Goal: Task Accomplishment & Management: Manage account settings

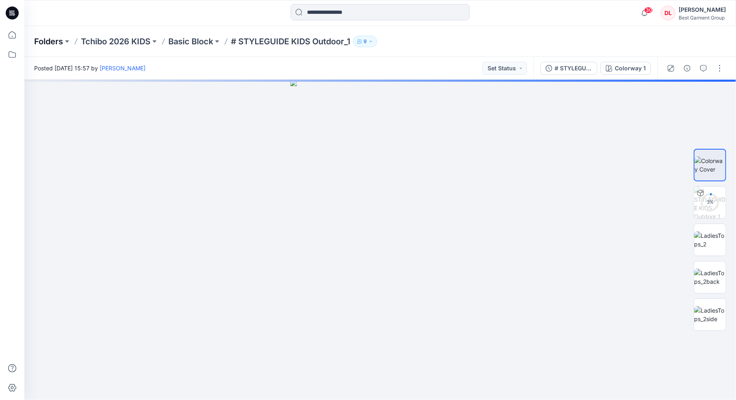
click at [46, 44] on p "Folders" at bounding box center [48, 41] width 29 height 11
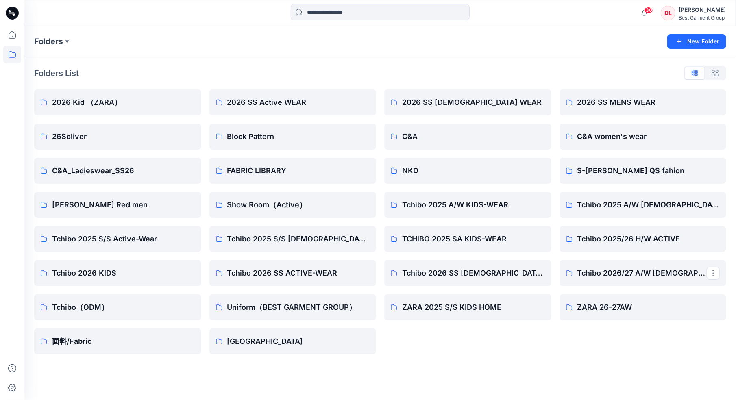
drag, startPoint x: 631, startPoint y: 271, endPoint x: 603, endPoint y: 284, distance: 30.8
click at [604, 284] on link "Tchibo 2026/27 A/W LADIES-WEAR" at bounding box center [643, 273] width 167 height 26
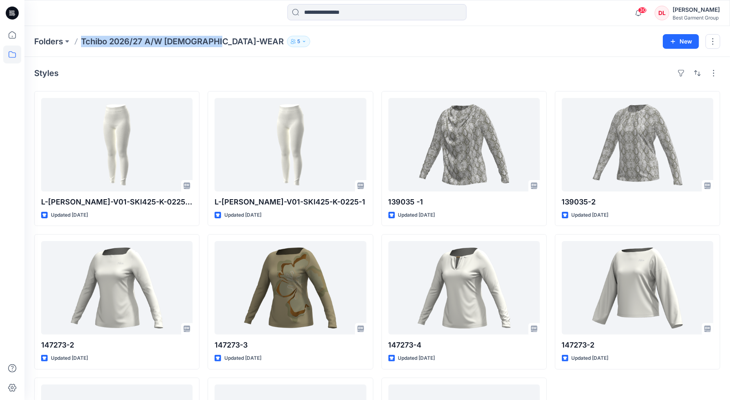
drag, startPoint x: 81, startPoint y: 40, endPoint x: 221, endPoint y: 42, distance: 139.6
click at [221, 42] on p "Tchibo 2026/27 A/W LADIES-WEAR" at bounding box center [182, 41] width 203 height 11
drag, startPoint x: 221, startPoint y: 42, endPoint x: 205, endPoint y: 44, distance: 16.3
copy p "Tchibo 2026/27 A/W LADIES-WEAR"
click at [57, 39] on p "Folders" at bounding box center [48, 41] width 29 height 11
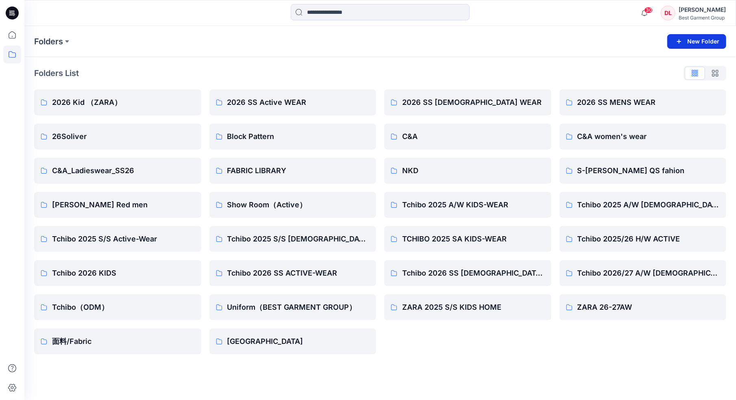
click at [701, 35] on button "New Folder" at bounding box center [697, 41] width 59 height 15
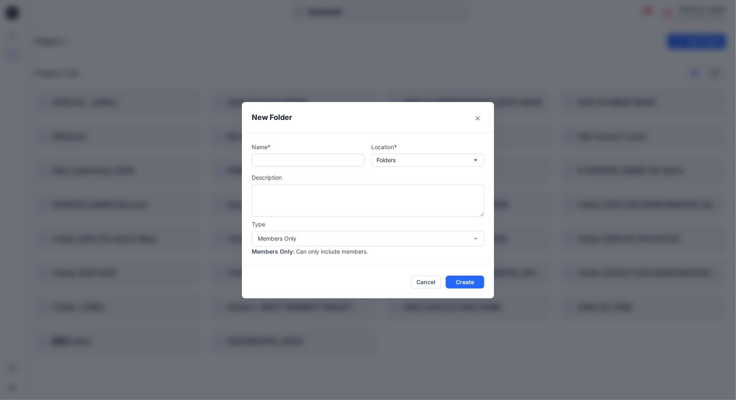
click at [285, 158] on input "text" at bounding box center [308, 160] width 113 height 13
paste input "**********"
drag, startPoint x: 354, startPoint y: 159, endPoint x: 291, endPoint y: 161, distance: 63.1
click at [291, 161] on input "**********" at bounding box center [308, 160] width 113 height 13
click at [298, 161] on input "**********" at bounding box center [308, 160] width 113 height 13
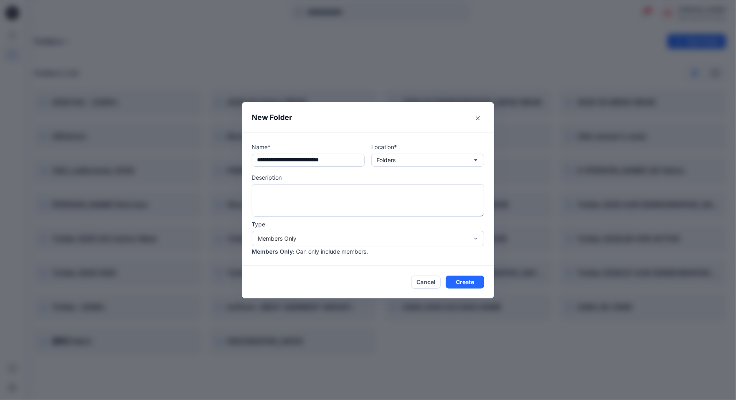
click at [335, 163] on input "**********" at bounding box center [308, 160] width 113 height 13
drag, startPoint x: 352, startPoint y: 163, endPoint x: 277, endPoint y: 159, distance: 75.8
click at [277, 159] on input "**********" at bounding box center [308, 160] width 113 height 13
type input "**********"
drag, startPoint x: 357, startPoint y: 106, endPoint x: 249, endPoint y: 164, distance: 122.9
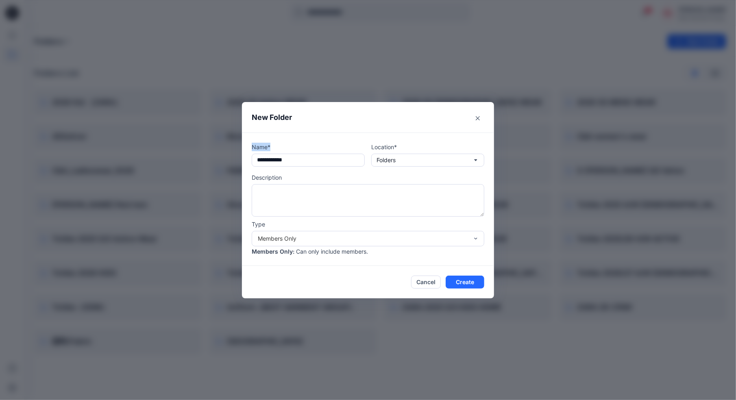
click at [249, 164] on section "**********" at bounding box center [368, 200] width 252 height 197
click at [454, 283] on button "Create" at bounding box center [465, 282] width 39 height 13
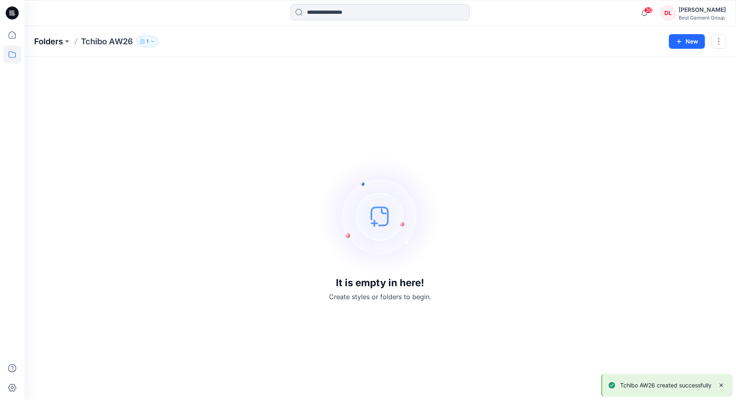
click at [52, 42] on p "Folders" at bounding box center [48, 41] width 29 height 11
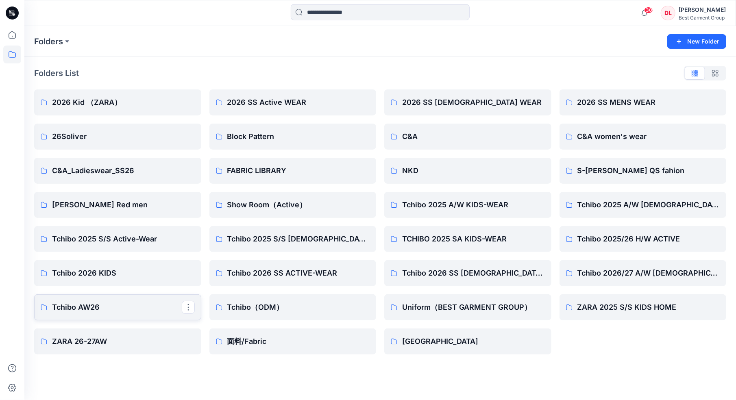
click at [105, 306] on p "Tchibo AW26" at bounding box center [117, 307] width 130 height 11
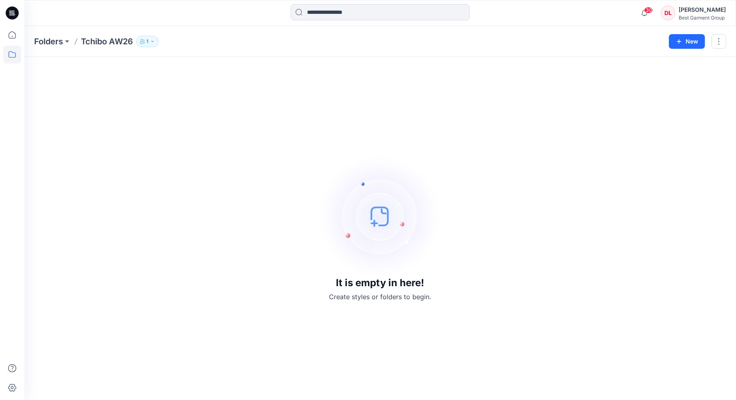
click at [146, 41] on button "1" at bounding box center [147, 41] width 22 height 11
click at [88, 41] on p "Tchibo AW26" at bounding box center [107, 41] width 52 height 11
click at [89, 41] on p "Tchibo AW26" at bounding box center [107, 41] width 52 height 11
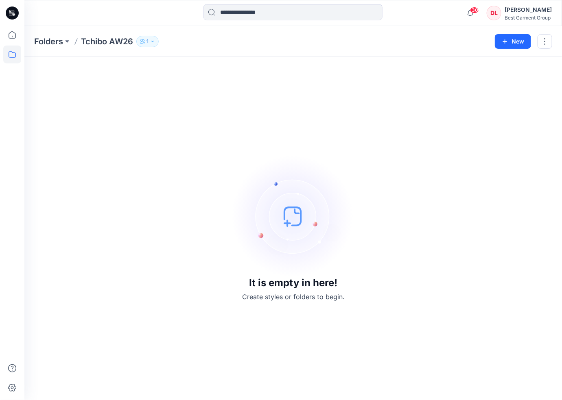
click at [241, 93] on div "It is empty in here! Create styles or folders to begin." at bounding box center [293, 229] width 518 height 324
click at [101, 42] on p "Tchibo AW26" at bounding box center [107, 41] width 52 height 11
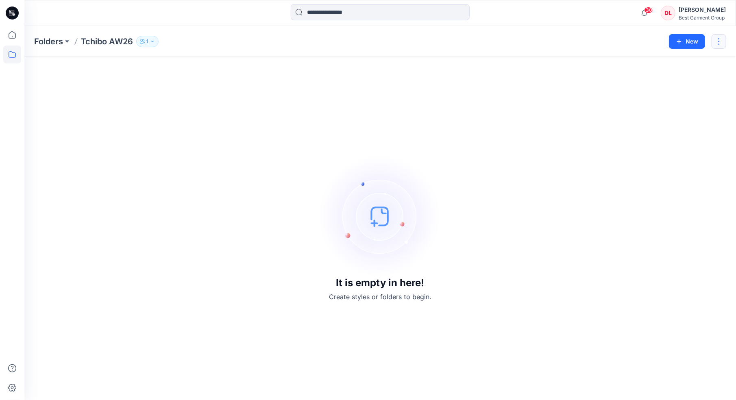
click at [719, 41] on button "button" at bounding box center [719, 41] width 15 height 15
click at [691, 61] on button "Edit" at bounding box center [681, 61] width 88 height 15
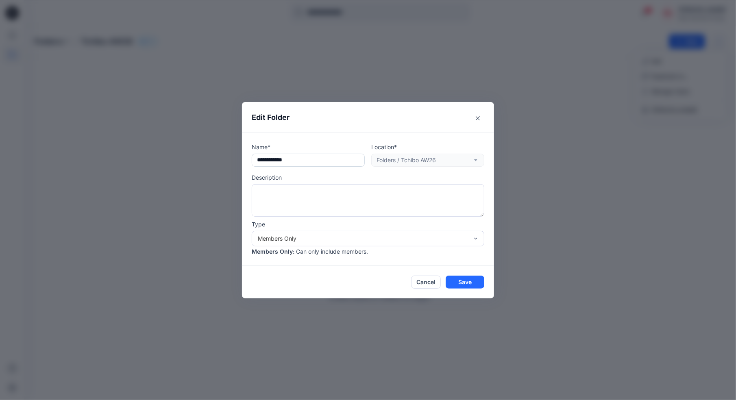
click at [301, 162] on input "**********" at bounding box center [308, 160] width 113 height 13
type input "**********"
click at [433, 160] on div "Location* Folders / Tchibo AW26" at bounding box center [428, 155] width 113 height 24
click at [476, 161] on div "Location* Folders / Tchibo AW26" at bounding box center [428, 155] width 113 height 24
click at [329, 194] on textarea at bounding box center [368, 200] width 233 height 33
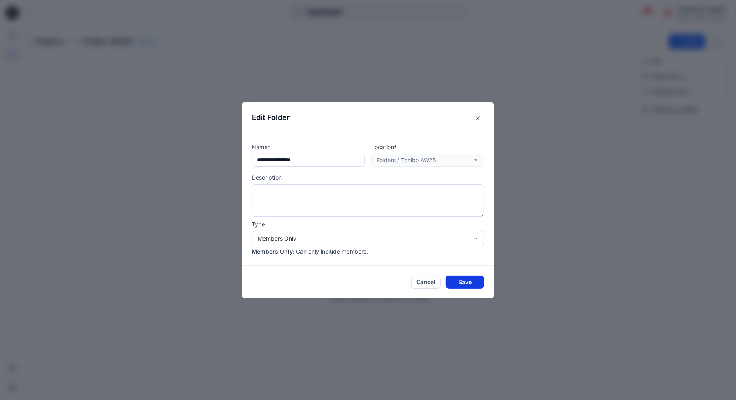
click at [468, 281] on button "Save" at bounding box center [465, 282] width 39 height 13
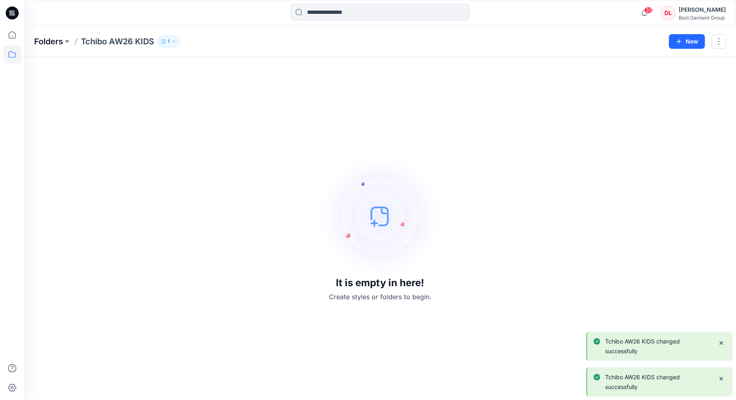
click at [48, 44] on p "Folders" at bounding box center [48, 41] width 29 height 11
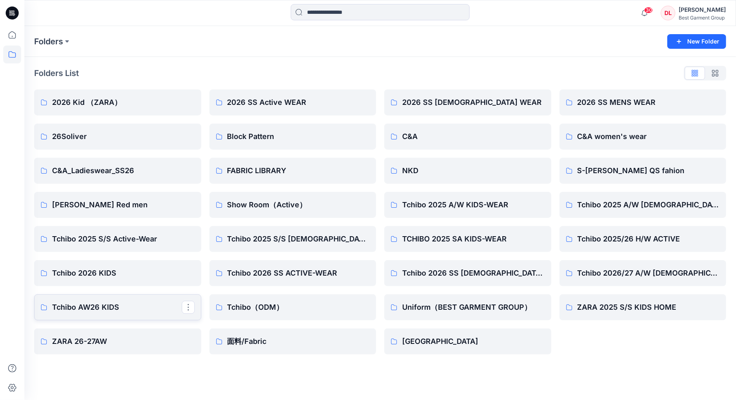
click at [148, 310] on p "Tchibo AW26 KIDS" at bounding box center [117, 307] width 130 height 11
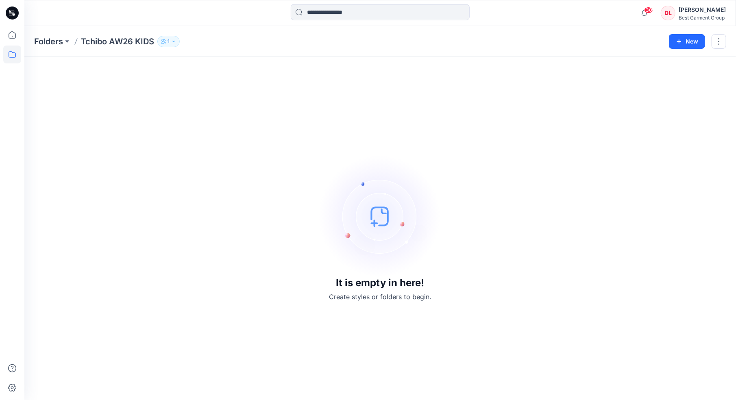
click at [172, 42] on icon "button" at bounding box center [173, 41] width 5 height 5
click at [267, 65] on icon "Manage Users" at bounding box center [267, 64] width 7 height 7
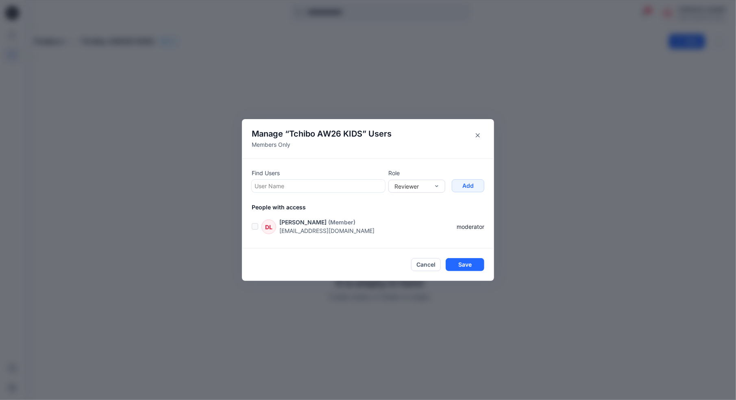
click at [336, 184] on div at bounding box center [319, 186] width 128 height 10
type input "*"
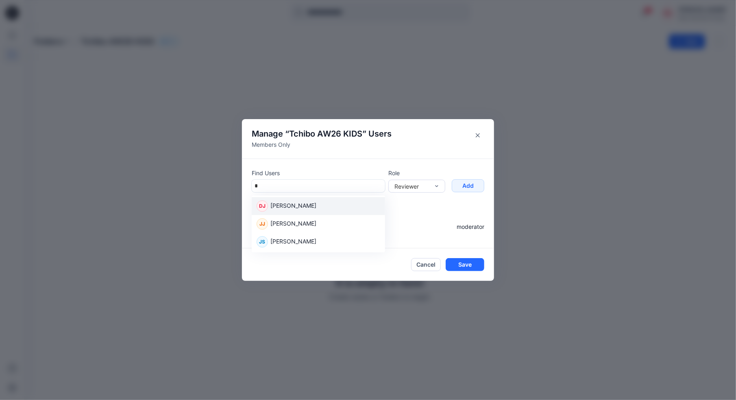
click at [320, 203] on div "DJ Danhong Jiang" at bounding box center [319, 206] width 124 height 11
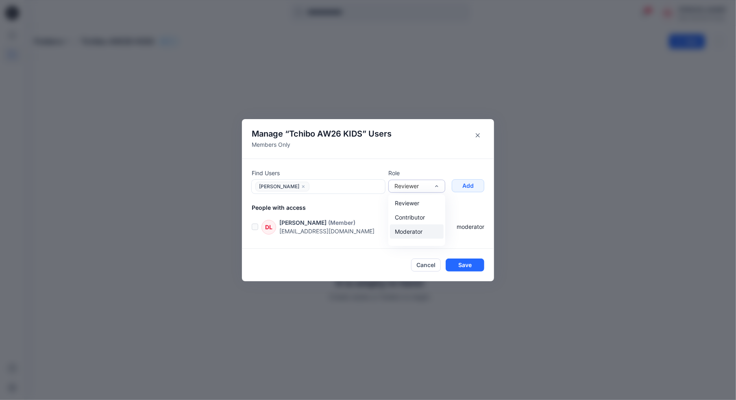
click at [423, 226] on div "Moderator" at bounding box center [417, 232] width 54 height 14
click at [470, 189] on button "Add" at bounding box center [468, 185] width 33 height 13
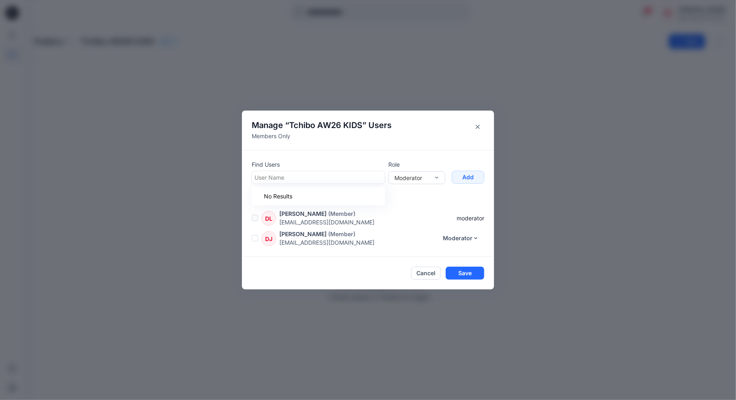
click at [272, 176] on div at bounding box center [319, 178] width 128 height 10
type input "**"
click at [284, 194] on p "Yinuo Xu" at bounding box center [294, 198] width 46 height 11
click at [431, 179] on div "Moderator" at bounding box center [412, 177] width 43 height 9
click at [422, 209] on div "Contributor" at bounding box center [417, 209] width 54 height 14
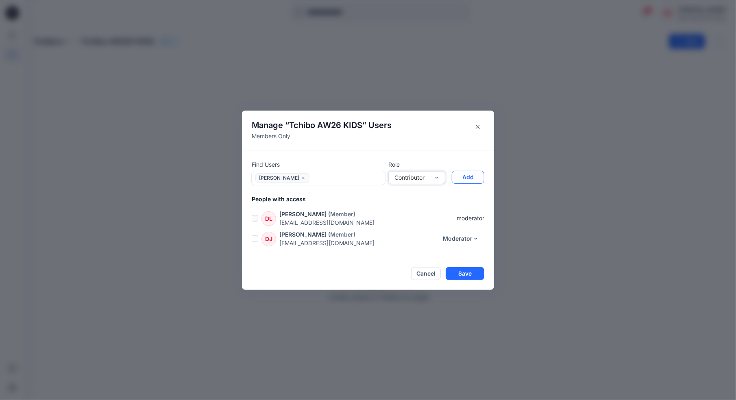
click at [471, 178] on button "Add" at bounding box center [468, 177] width 33 height 13
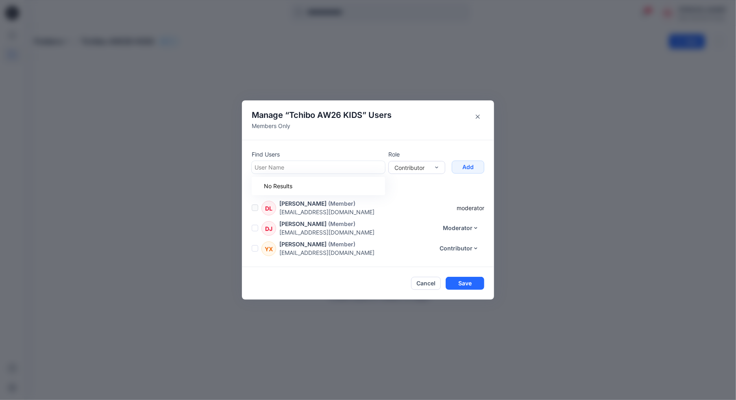
click at [300, 170] on div at bounding box center [319, 167] width 128 height 10
type input "***"
click at [306, 186] on div "YL Yi Liu" at bounding box center [319, 187] width 124 height 11
click at [471, 167] on button "Add" at bounding box center [468, 167] width 33 height 13
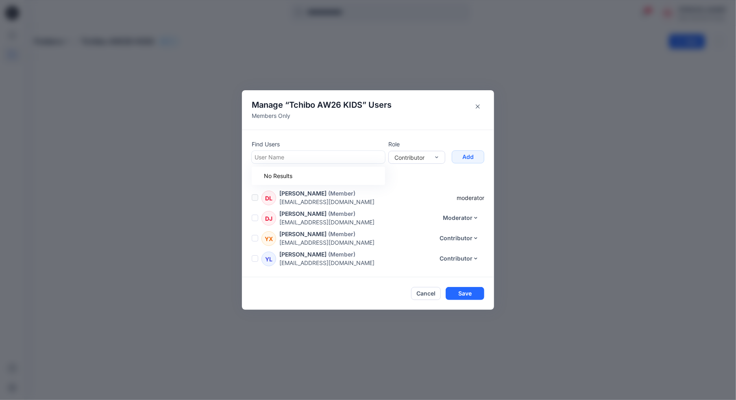
click at [287, 157] on div at bounding box center [319, 157] width 128 height 10
type input "*"
click at [324, 177] on div "KN Kerstin Neumann" at bounding box center [319, 177] width 124 height 11
click at [468, 157] on button "Add" at bounding box center [468, 157] width 33 height 13
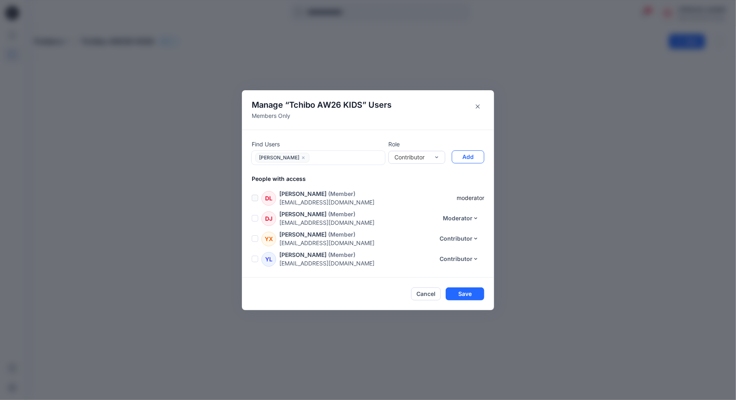
scroll to position [17, 0]
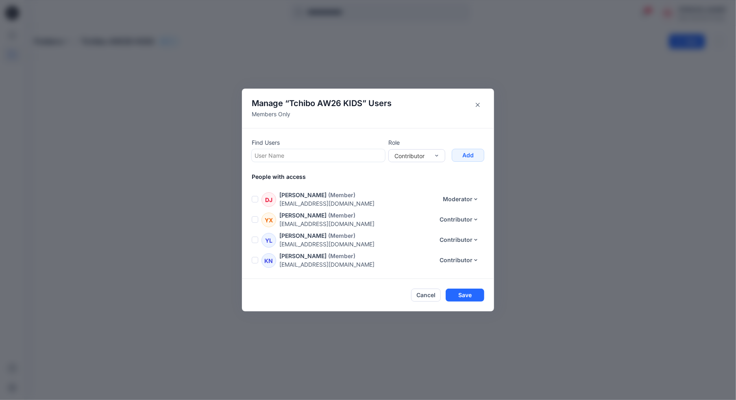
click at [255, 262] on span at bounding box center [255, 260] width 7 height 7
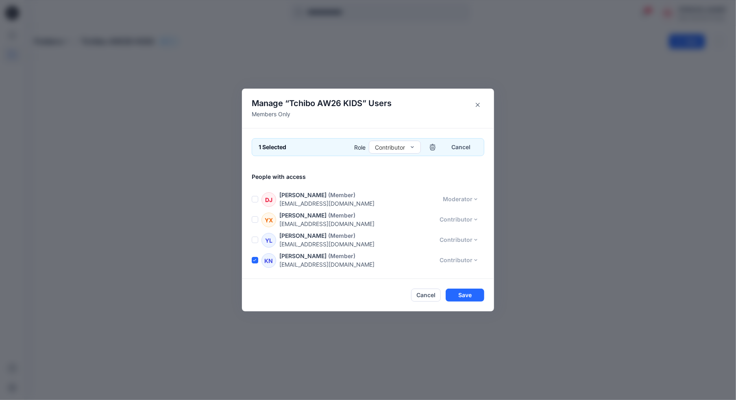
click at [255, 242] on span at bounding box center [255, 240] width 7 height 7
click at [254, 221] on span at bounding box center [255, 219] width 7 height 7
click at [252, 199] on span at bounding box center [255, 199] width 7 height 7
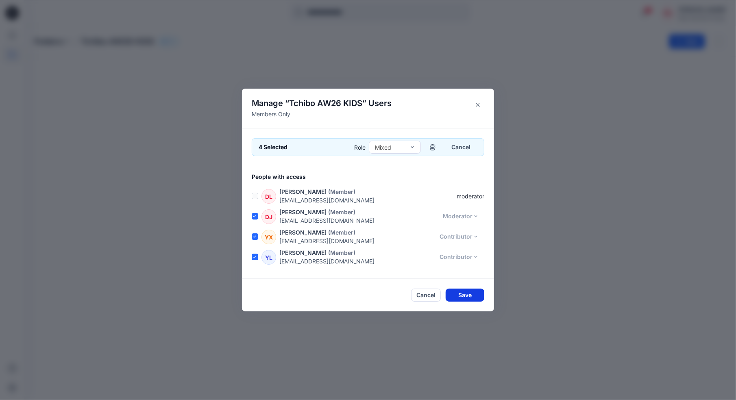
click at [460, 293] on button "Save" at bounding box center [465, 295] width 39 height 13
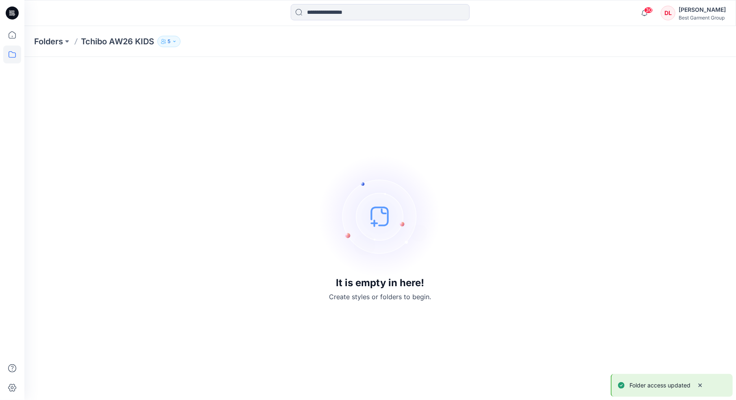
click at [174, 42] on icon "button" at bounding box center [174, 41] width 5 height 5
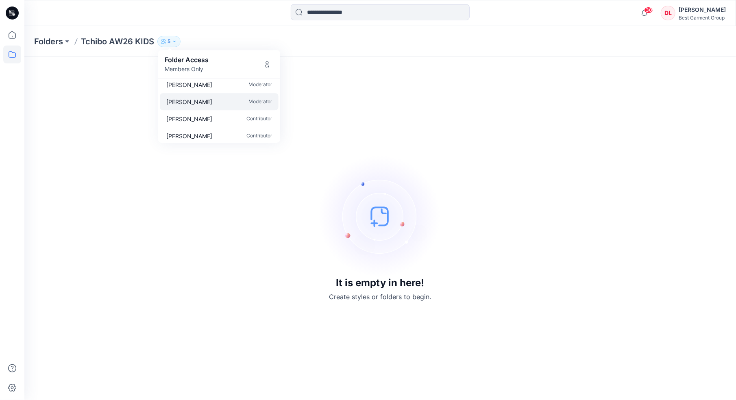
scroll to position [24, 0]
click at [399, 111] on div "It is empty in here! Create styles or folders to begin." at bounding box center [380, 229] width 693 height 324
